Goal: Transaction & Acquisition: Purchase product/service

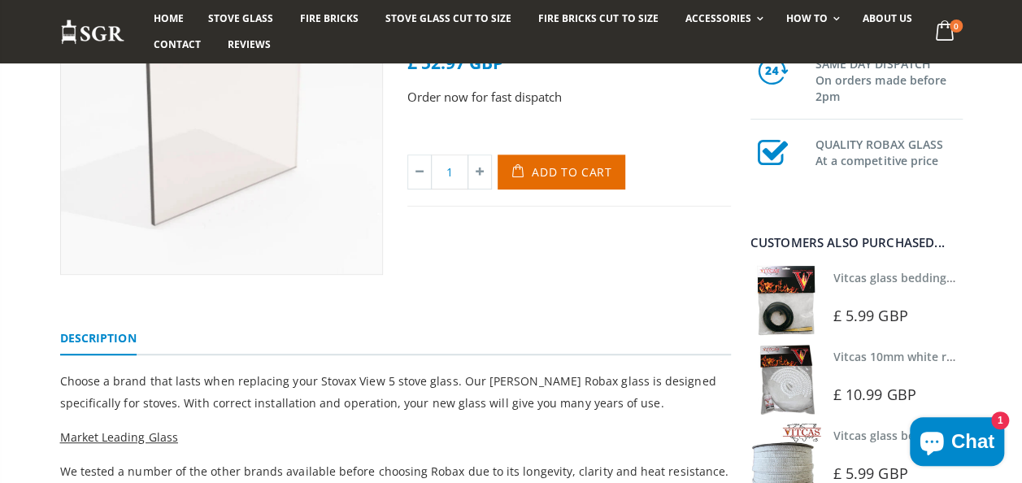
scroll to position [244, 0]
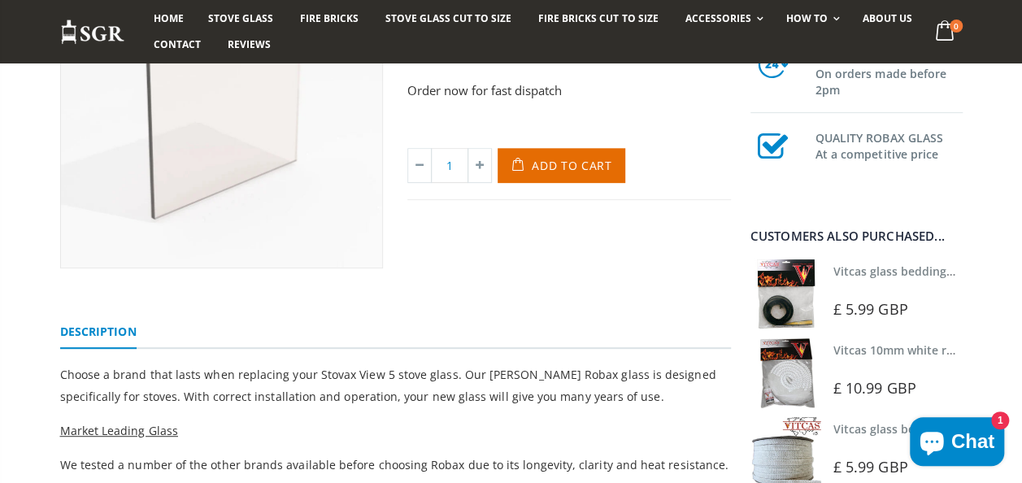
click at [841, 301] on span "£ 5.99 GBP" at bounding box center [871, 309] width 75 height 20
click at [791, 286] on img at bounding box center [786, 294] width 71 height 71
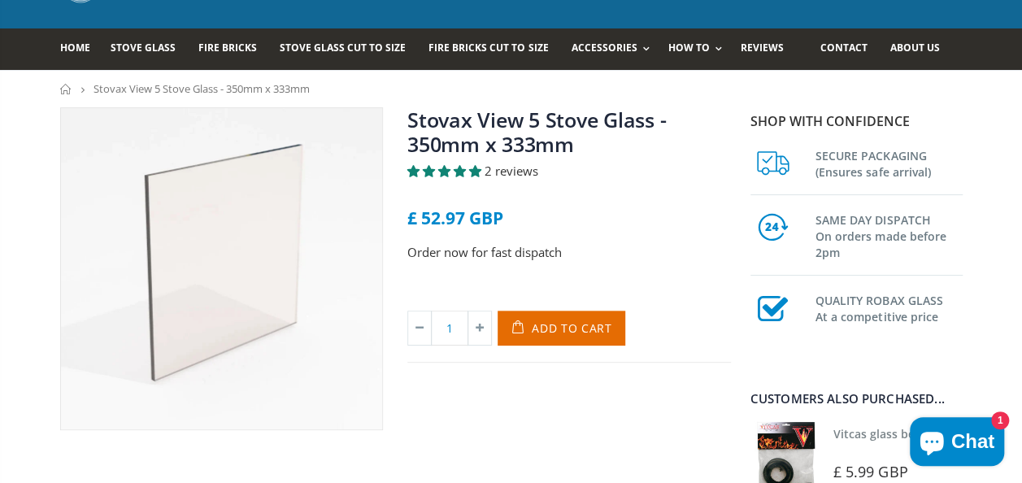
scroll to position [81, 0]
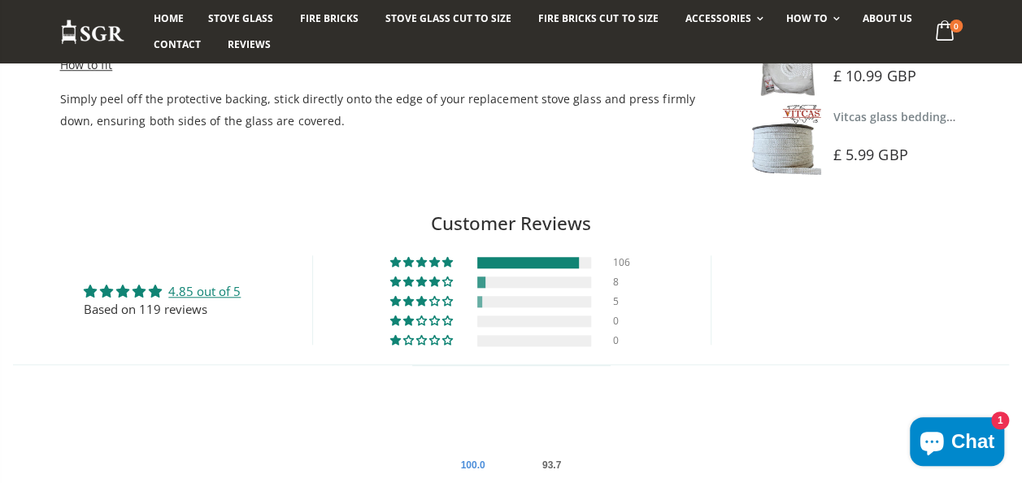
scroll to position [651, 0]
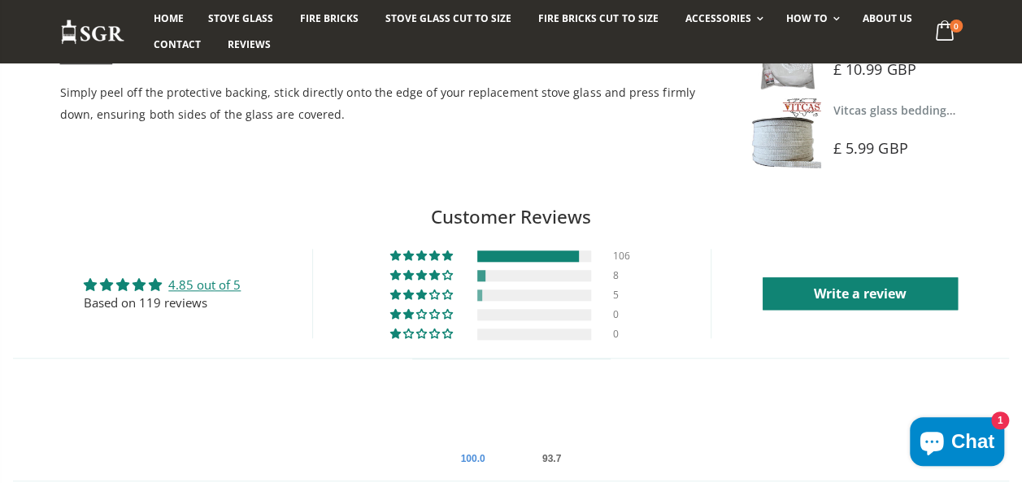
click at [147, 285] on span "Average rating is 4.85 stars" at bounding box center [141, 284] width 16 height 13
click at [204, 286] on link "4.85 out of 5" at bounding box center [204, 285] width 72 height 16
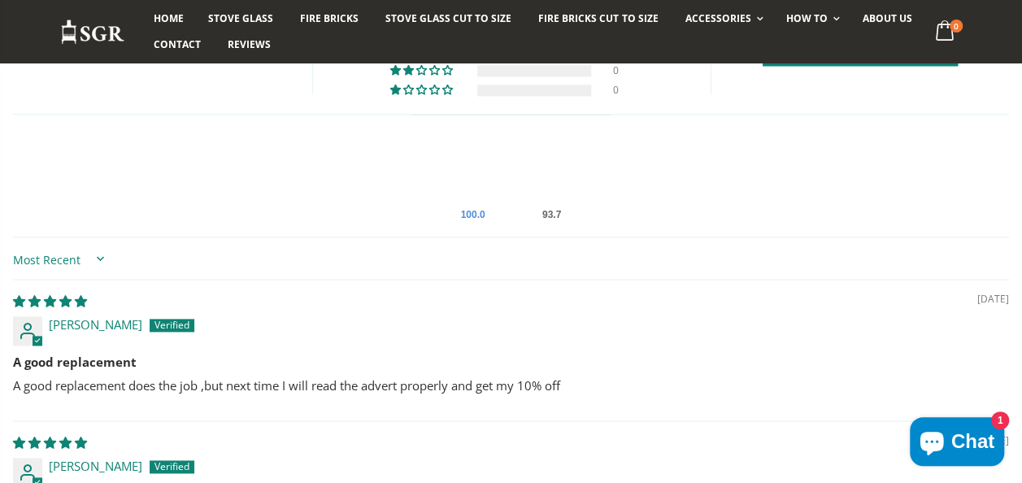
scroll to position [1139, 0]
